Goal: Find specific page/section: Find specific page/section

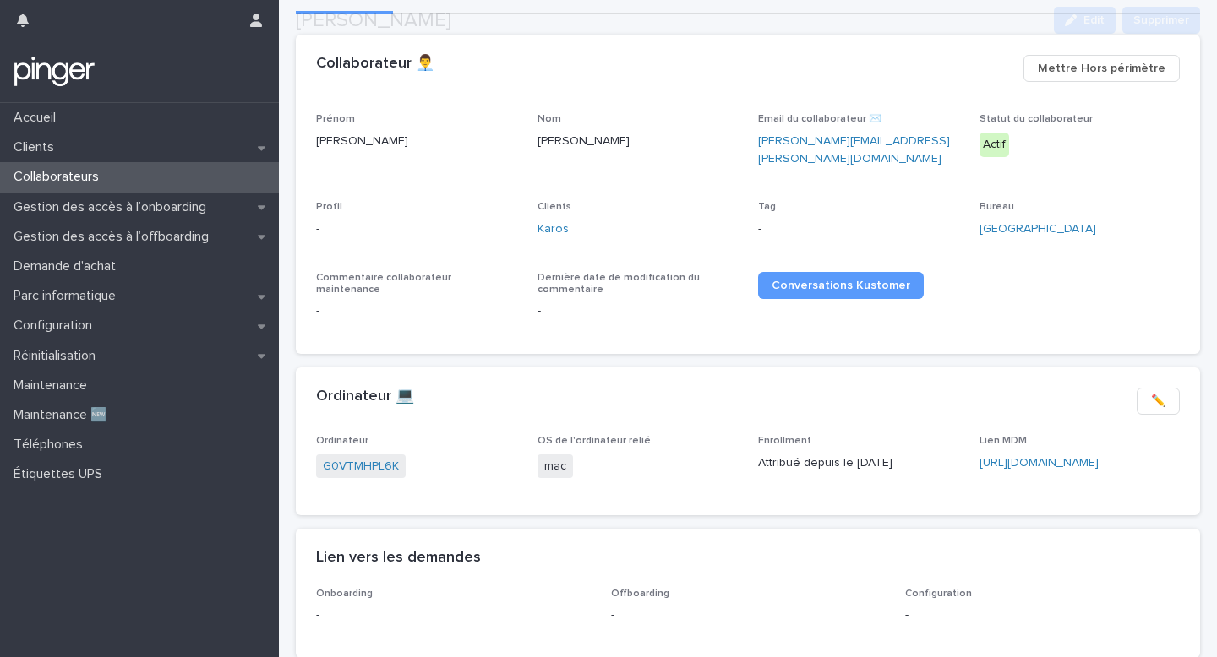
scroll to position [212, 0]
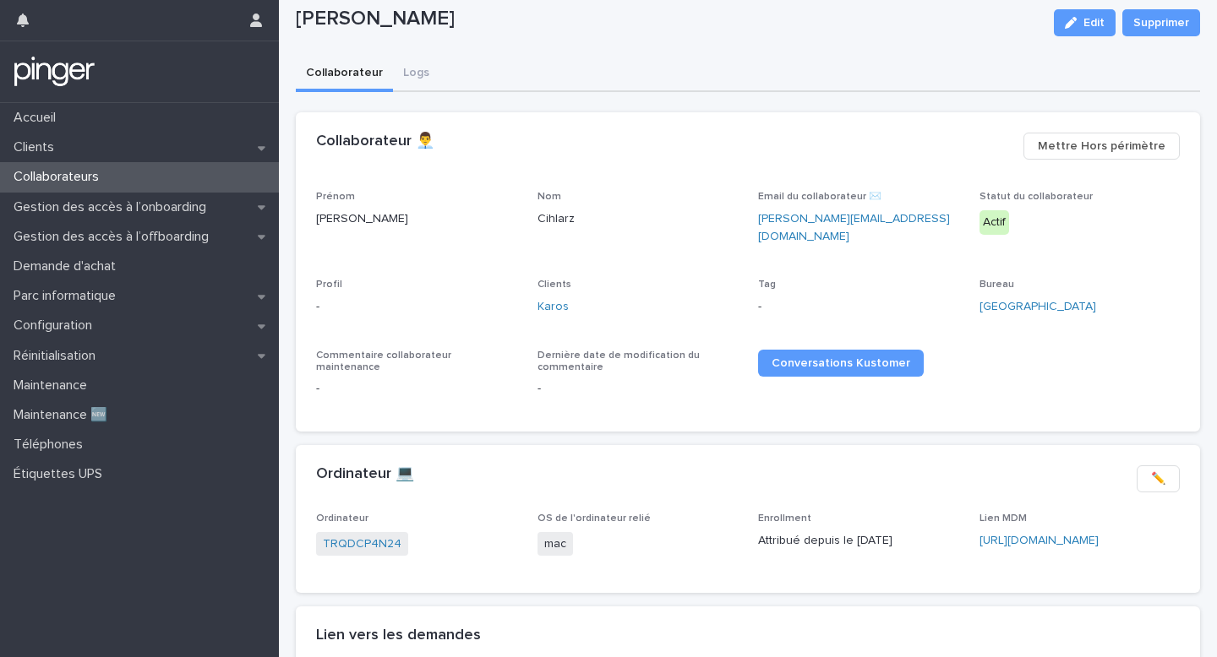
scroll to position [66, 0]
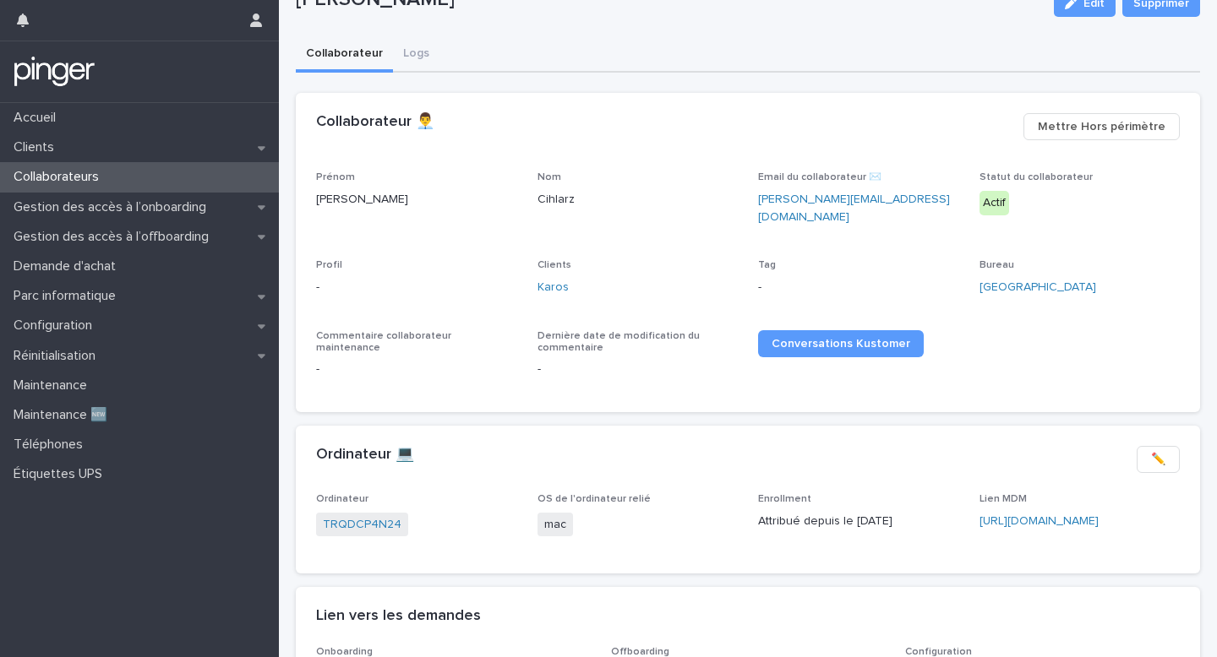
click at [1040, 494] on p "Lien MDM" at bounding box center [1079, 500] width 201 height 12
click at [1040, 525] on div "Lien MDM https://karosmobility.jamfcloud.com/computers.html?id=68" at bounding box center [1079, 519] width 201 height 50
click at [1066, 515] on link "https://karosmobility.jamfcloud.com/computers.html?id=68" at bounding box center [1038, 521] width 119 height 12
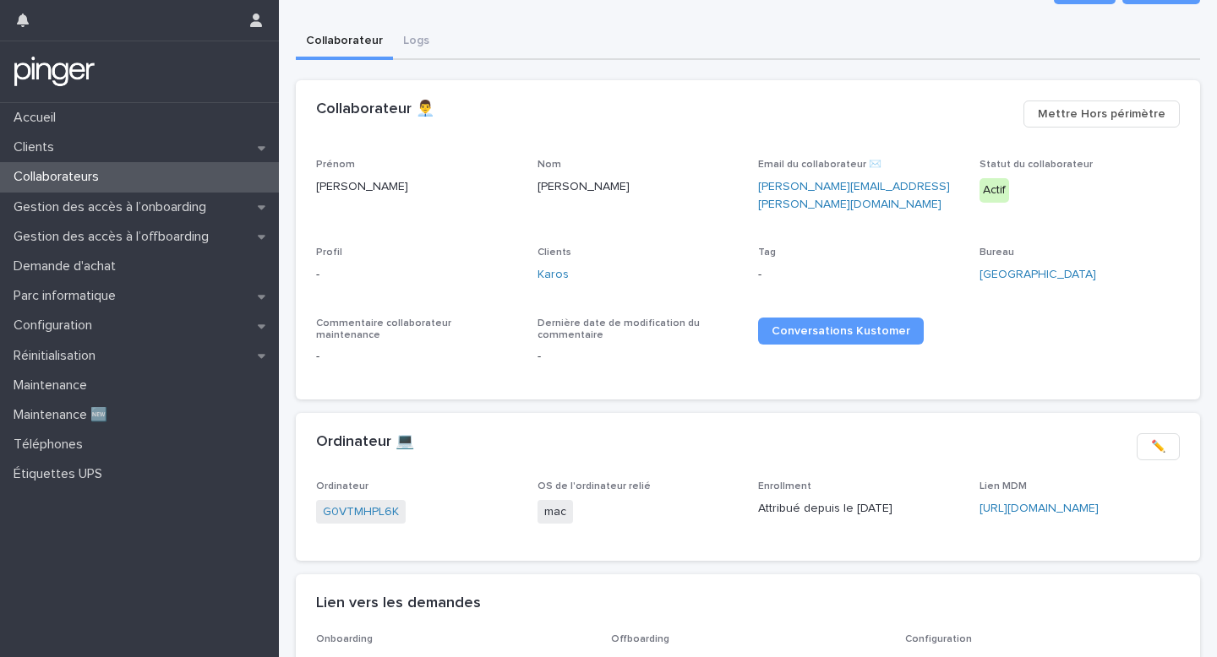
scroll to position [103, 0]
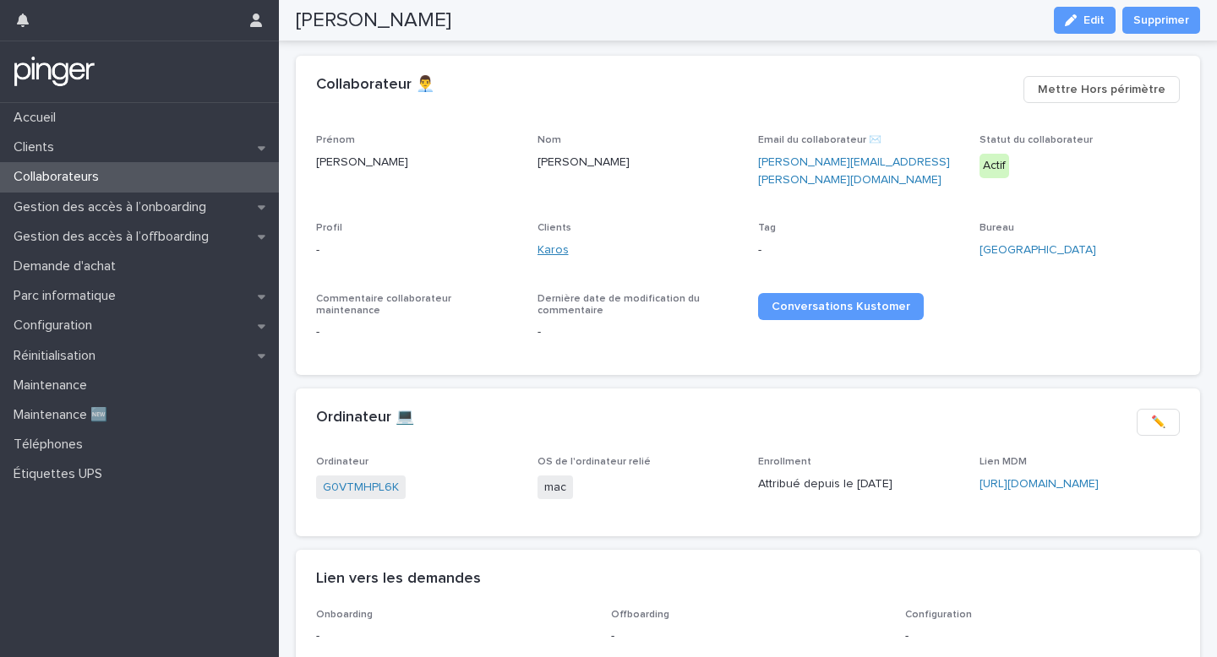
click at [557, 242] on link "Karos" at bounding box center [552, 251] width 31 height 18
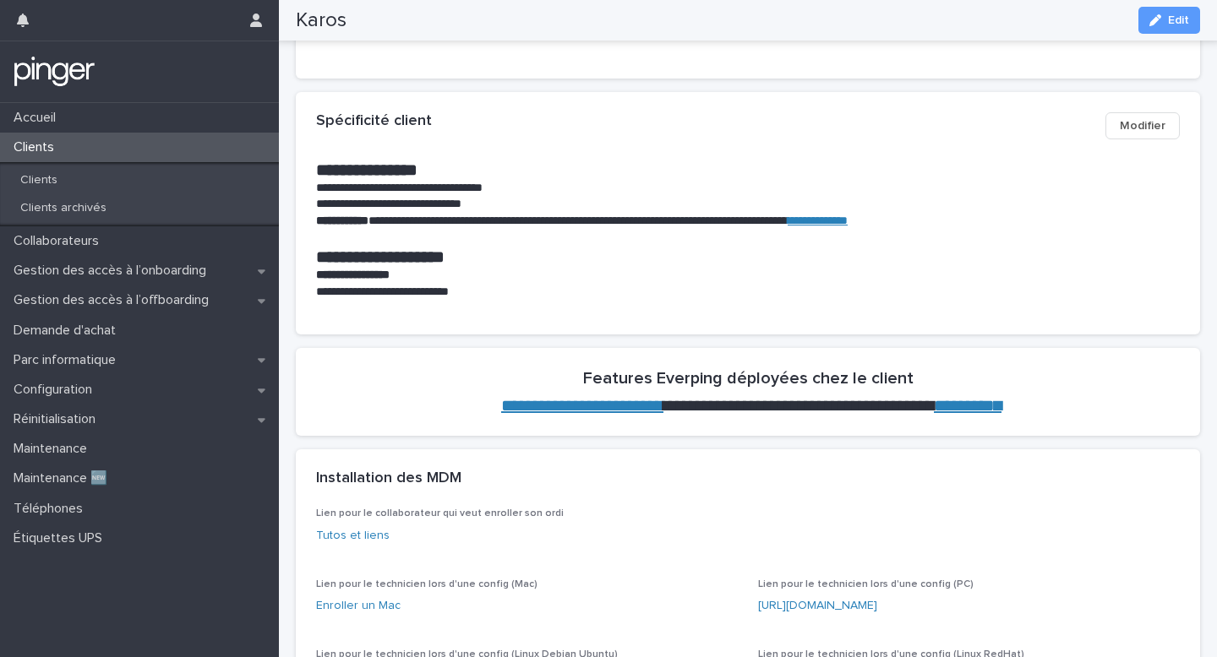
scroll to position [486, 0]
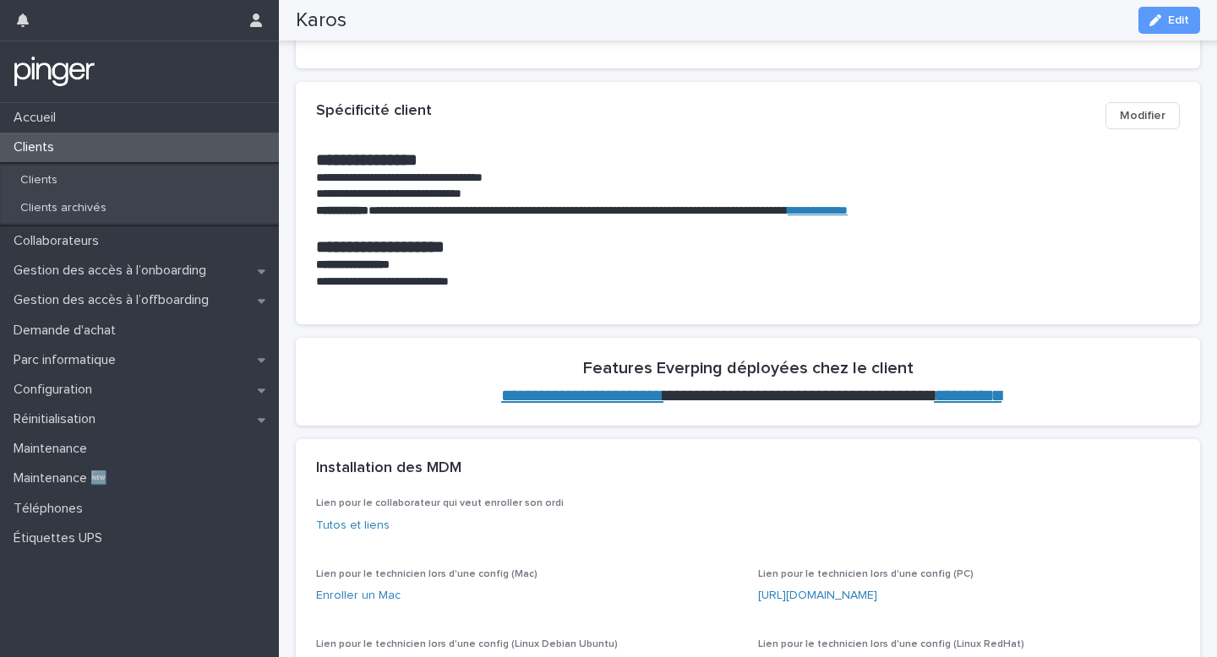
click at [472, 286] on p "**********" at bounding box center [748, 282] width 864 height 17
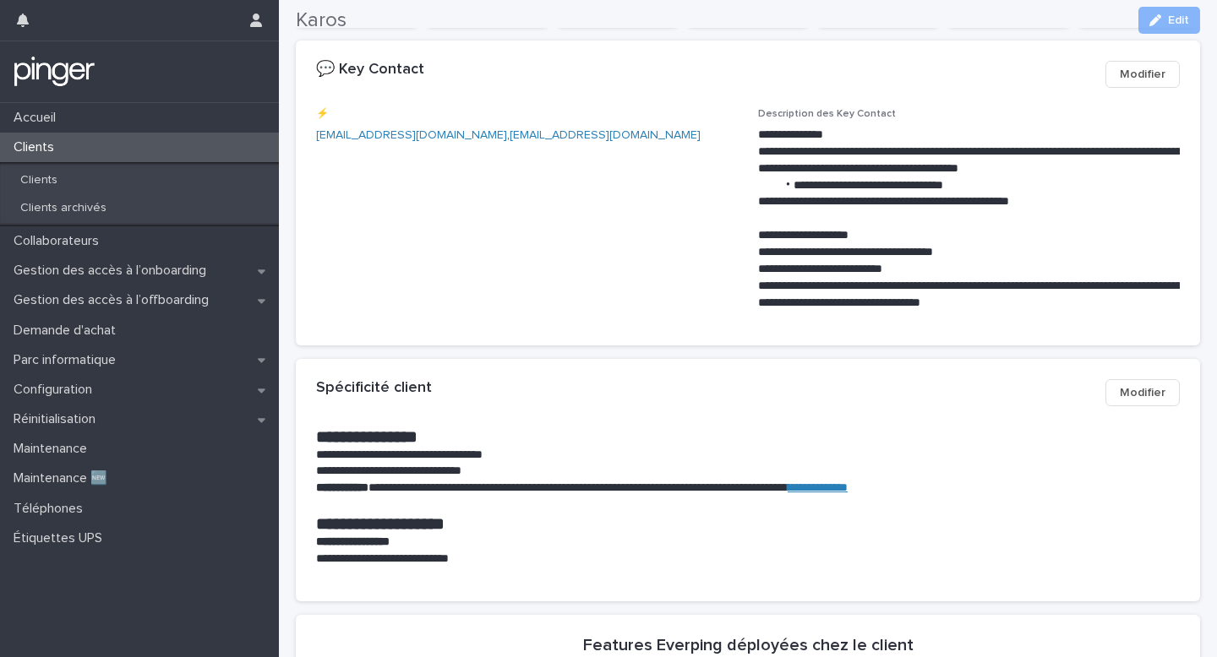
scroll to position [393, 0]
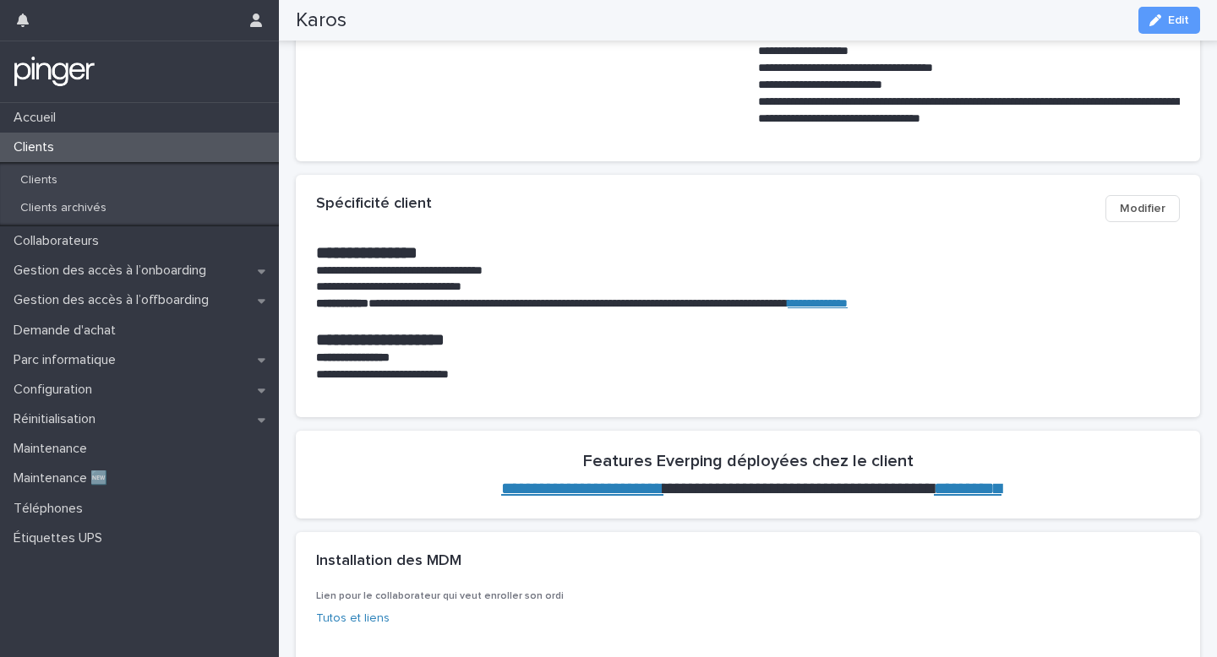
click at [1145, 204] on span "Modifier" at bounding box center [1143, 208] width 46 height 17
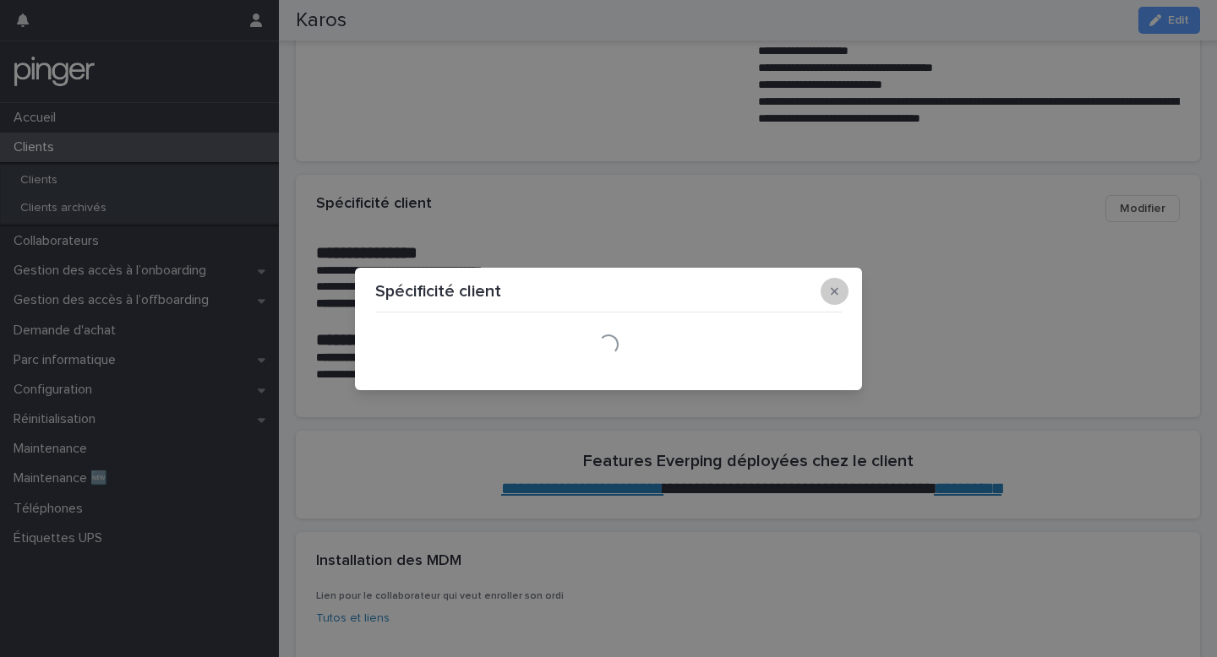
click at [828, 286] on button "button" at bounding box center [835, 291] width 28 height 27
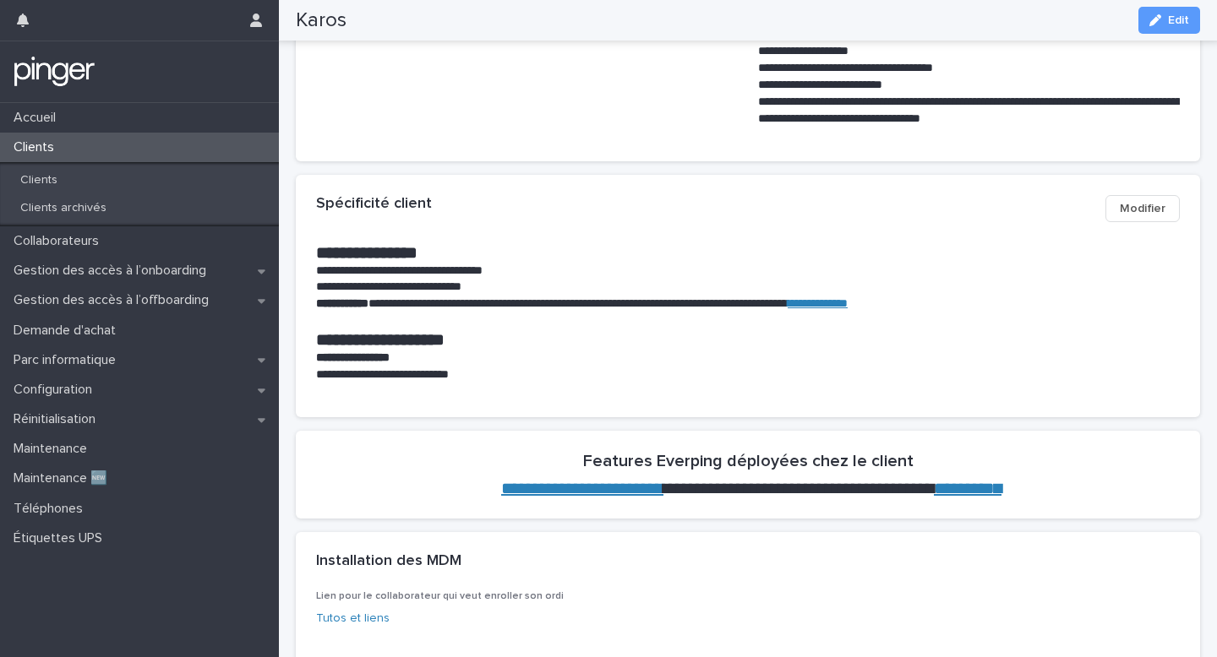
click at [848, 306] on link "**********" at bounding box center [818, 303] width 60 height 12
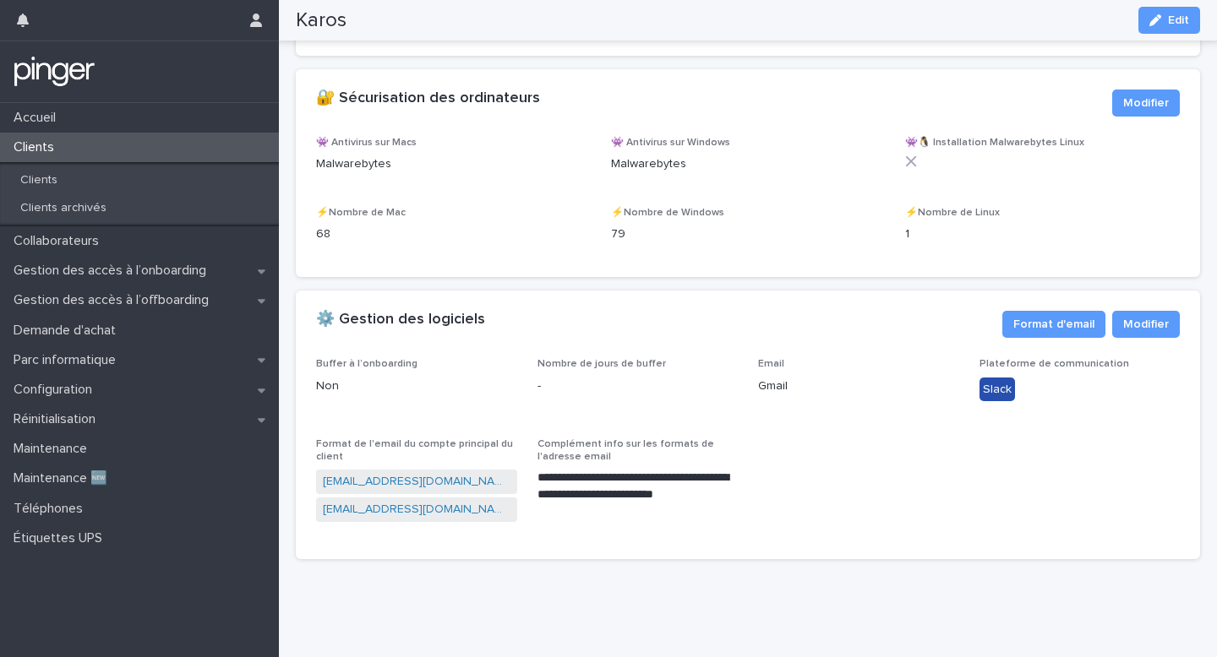
scroll to position [2141, 0]
